Goal: Information Seeking & Learning: Learn about a topic

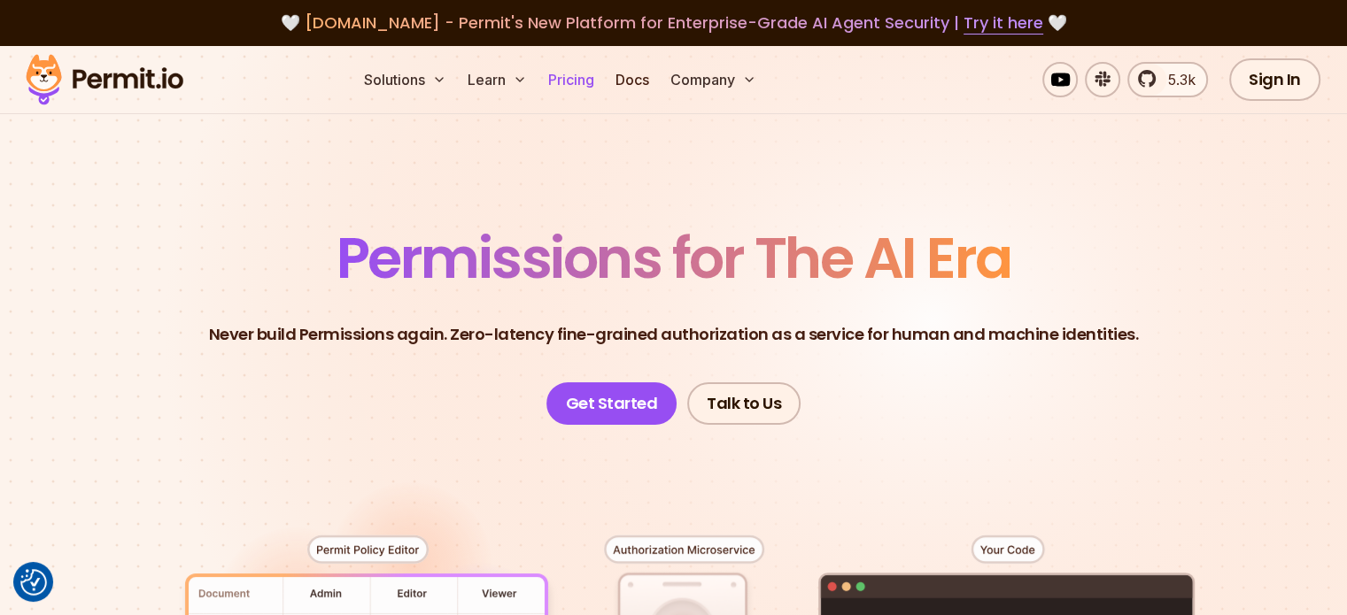
click at [601, 81] on link "Pricing" at bounding box center [571, 79] width 60 height 35
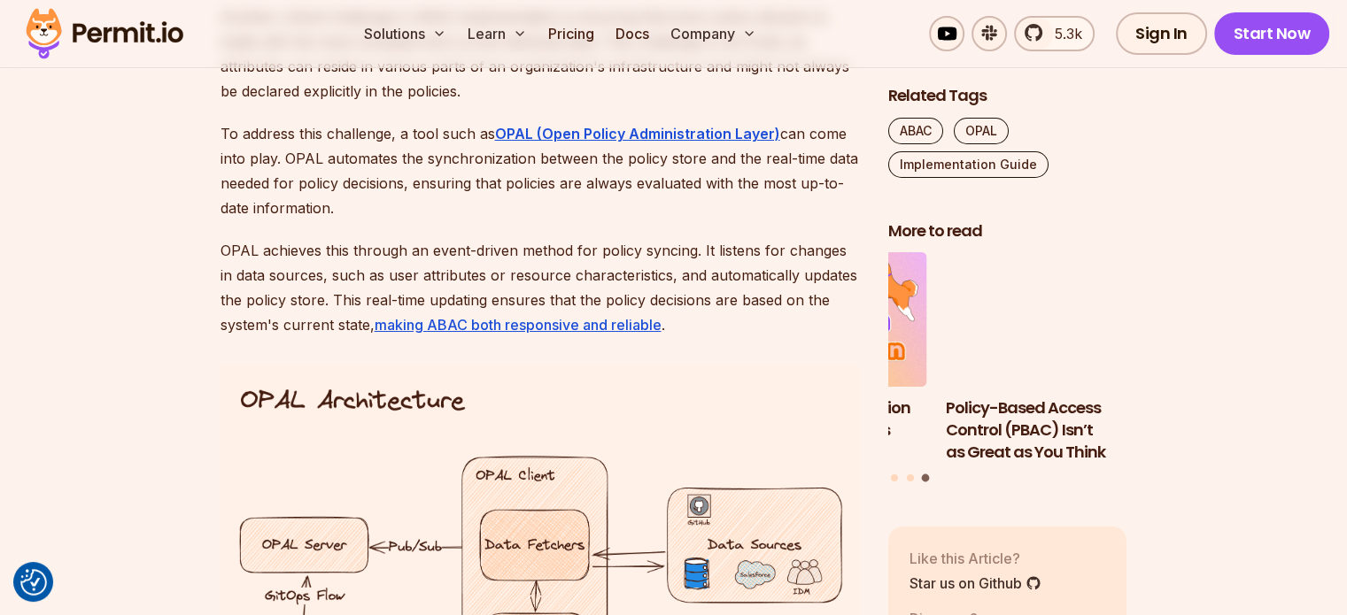
scroll to position [6540, 0]
